Goal: Task Accomplishment & Management: Use online tool/utility

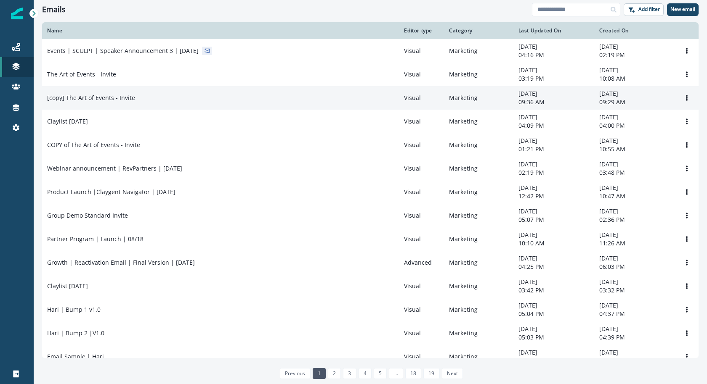
click at [241, 92] on td "[copy] The Art of Events - Invite" at bounding box center [220, 98] width 357 height 24
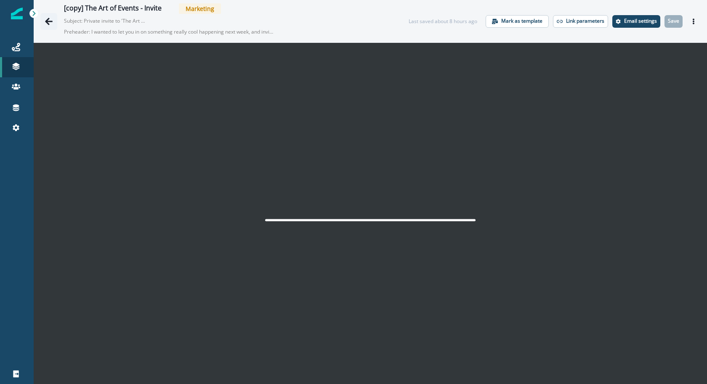
click at [52, 27] on button "Go back" at bounding box center [48, 21] width 17 height 17
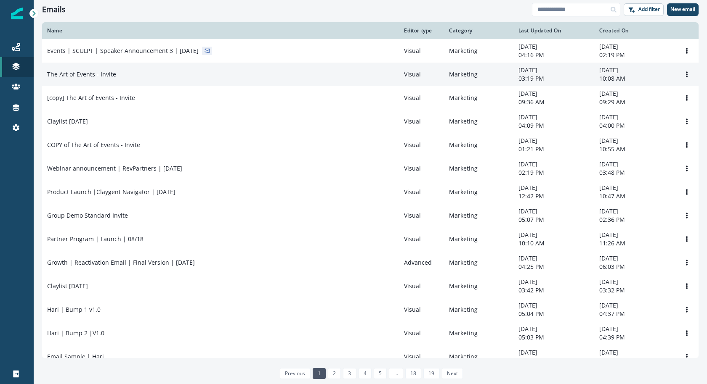
click at [222, 79] on div "The Art of Events - Invite" at bounding box center [220, 74] width 347 height 8
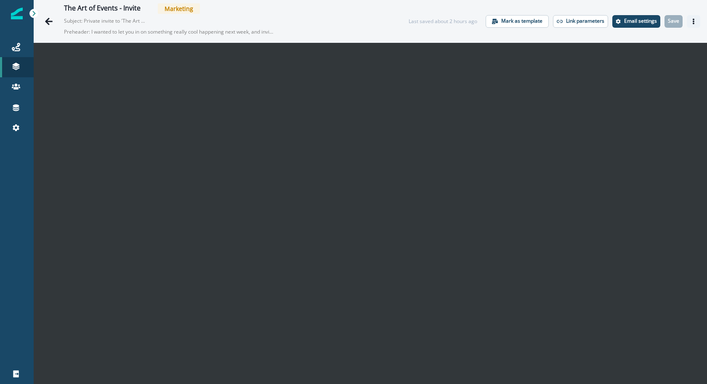
click at [690, 23] on icon "Actions" at bounding box center [693, 22] width 6 height 6
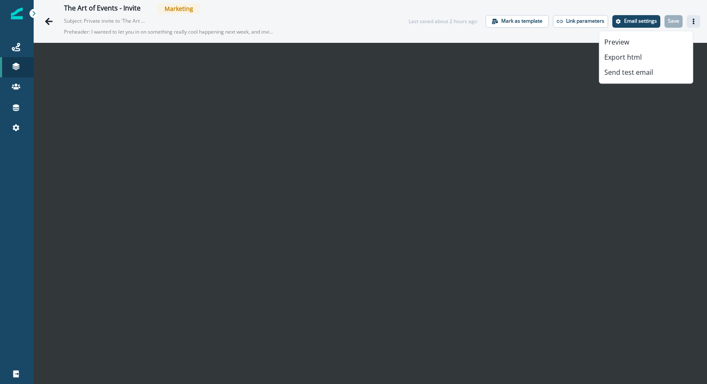
click at [681, 4] on div "The Art of Events - Invite Marketing Subject: Private invite to 'The Art Of" ev…" at bounding box center [370, 21] width 673 height 42
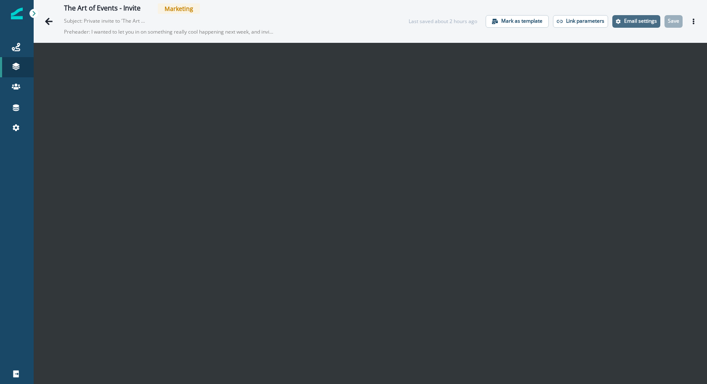
click at [635, 24] on button "Email settings" at bounding box center [636, 21] width 48 height 13
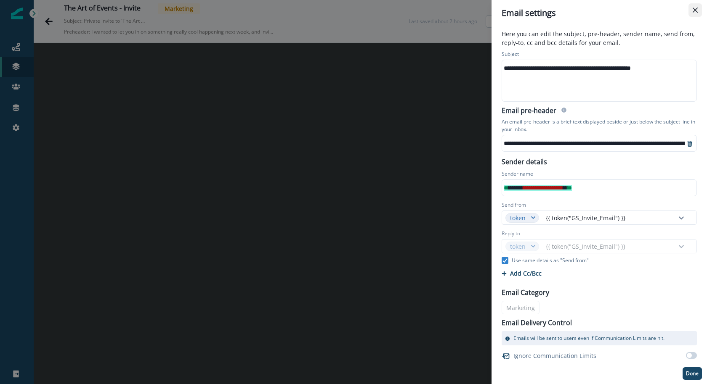
click at [696, 13] on button "Close" at bounding box center [694, 9] width 13 height 13
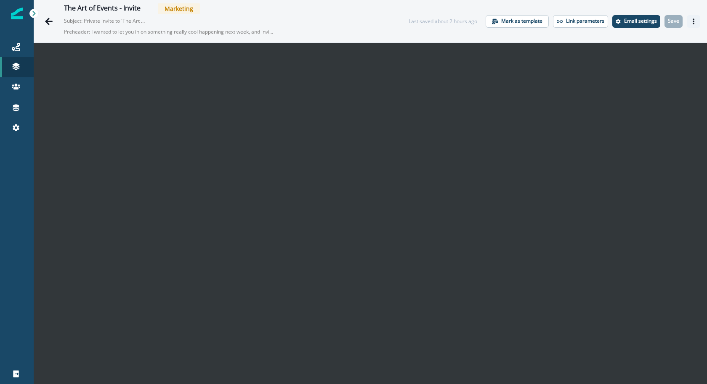
click at [686, 16] on button "Actions" at bounding box center [692, 21] width 13 height 13
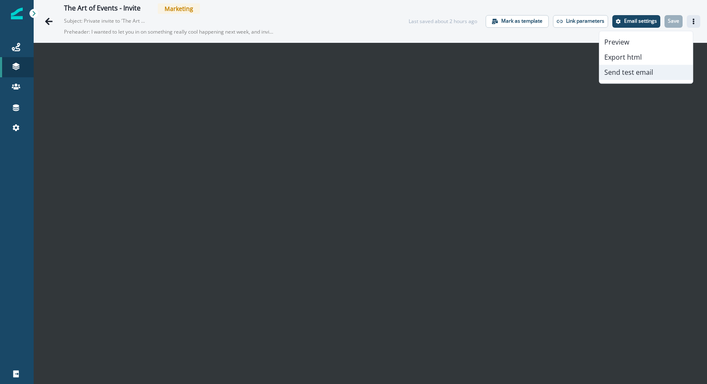
click at [654, 73] on button "Send test email" at bounding box center [645, 72] width 93 height 15
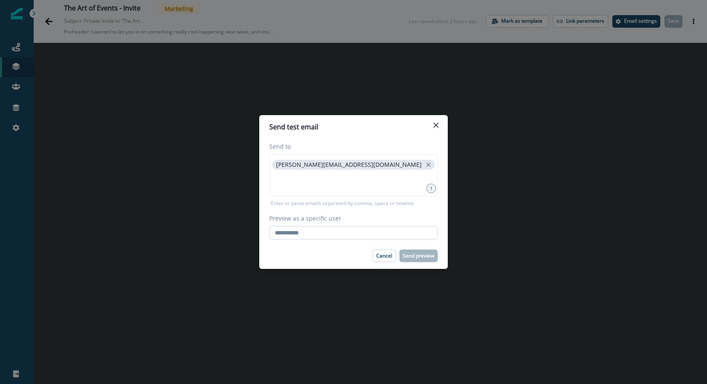
click at [353, 236] on input "Preview as a specific user" at bounding box center [353, 232] width 168 height 13
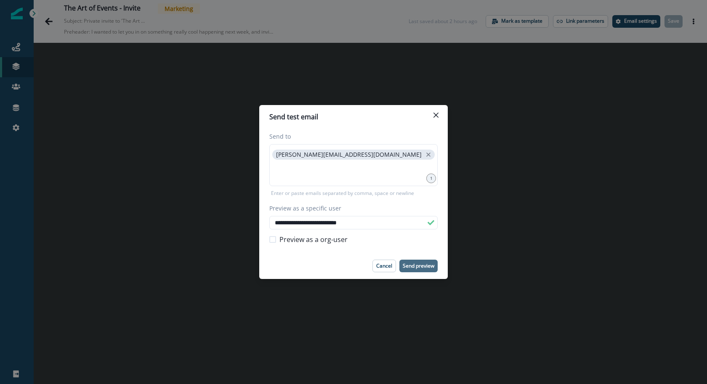
type input "**********"
click at [406, 269] on p "Send preview" at bounding box center [418, 266] width 32 height 6
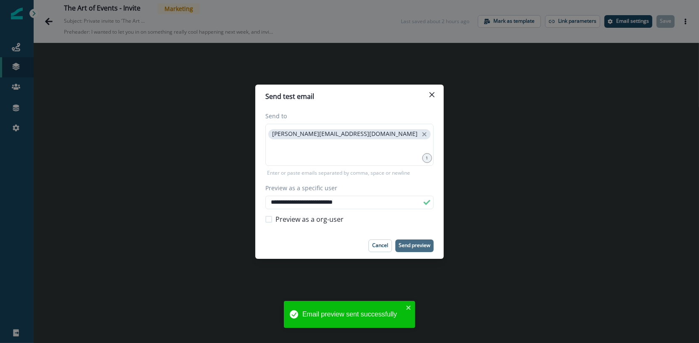
click at [58, 23] on div "**********" at bounding box center [349, 171] width 699 height 343
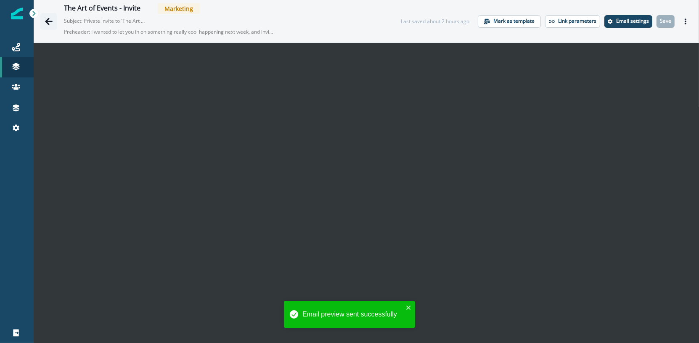
click at [51, 24] on icon "Go back" at bounding box center [49, 21] width 8 height 8
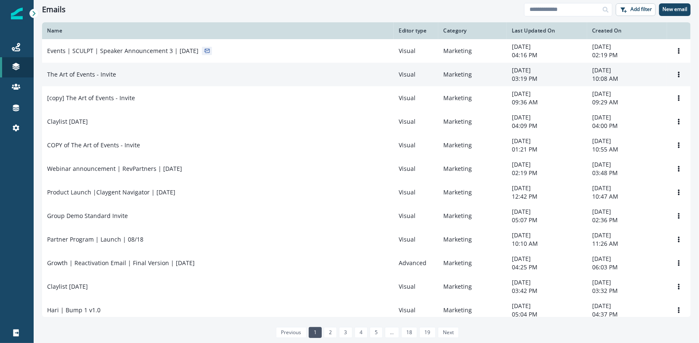
click at [95, 85] on td "The Art of Events - Invite" at bounding box center [218, 75] width 352 height 24
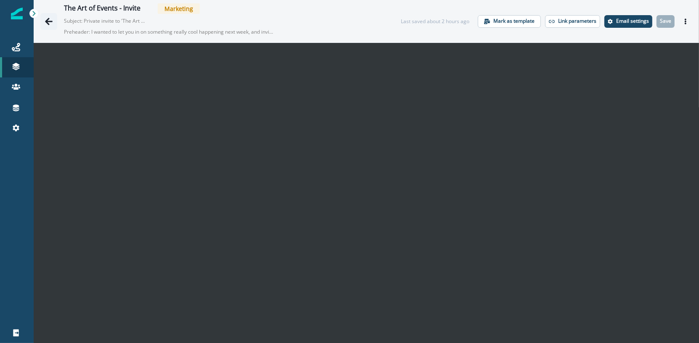
scroll to position [1, 0]
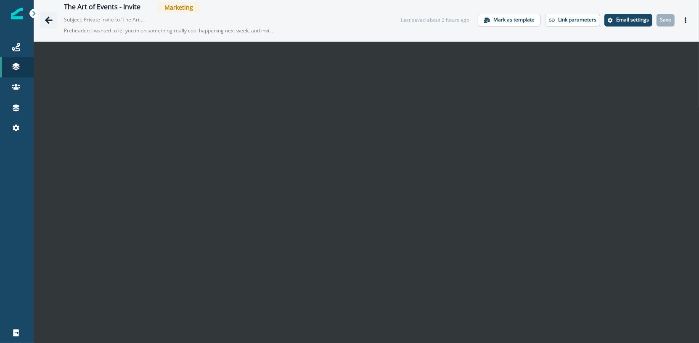
click at [48, 24] on button "Go back" at bounding box center [48, 20] width 17 height 17
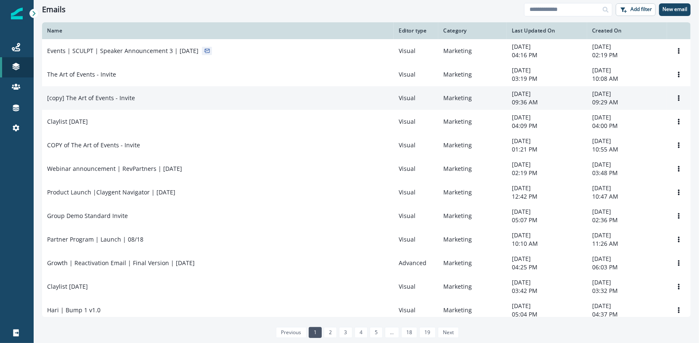
click at [68, 107] on td "[copy] The Art of Events - Invite" at bounding box center [218, 98] width 352 height 24
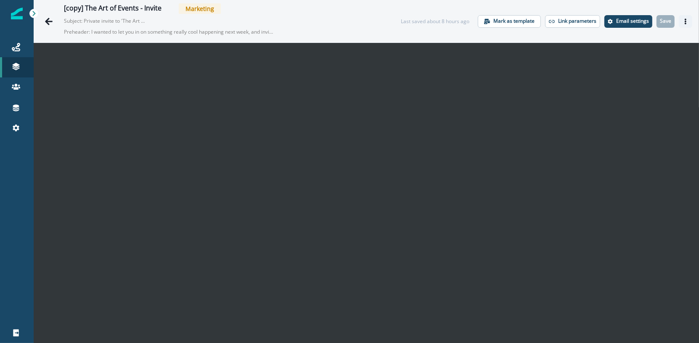
click at [683, 22] on button "Actions" at bounding box center [685, 21] width 13 height 13
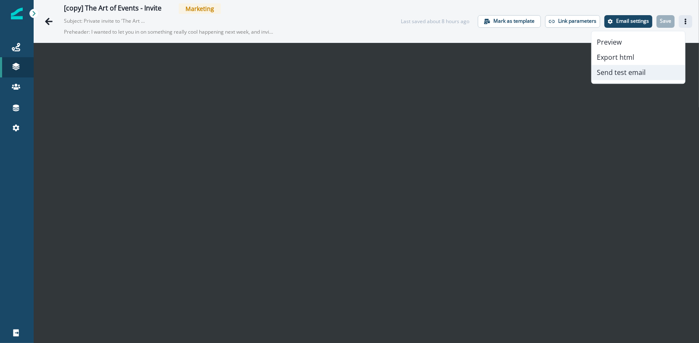
click at [660, 71] on button "Send test email" at bounding box center [638, 72] width 93 height 15
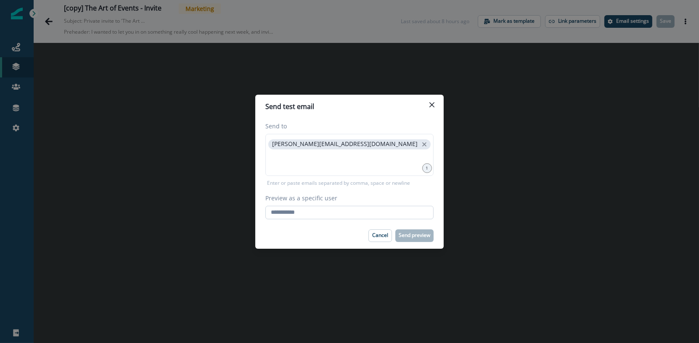
click at [372, 208] on input "Preview as a specific user" at bounding box center [349, 212] width 168 height 13
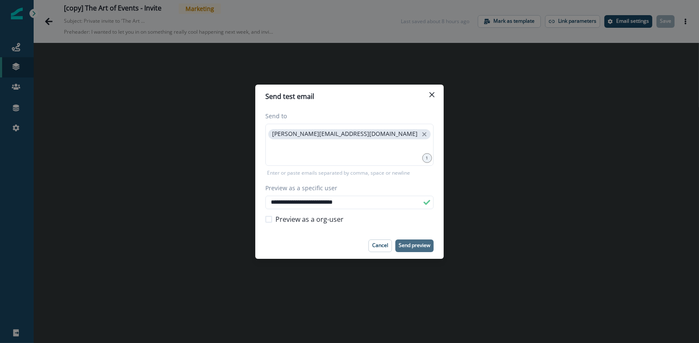
type input "**********"
click at [411, 241] on button "Send preview" at bounding box center [414, 245] width 38 height 13
